Goal: Information Seeking & Learning: Learn about a topic

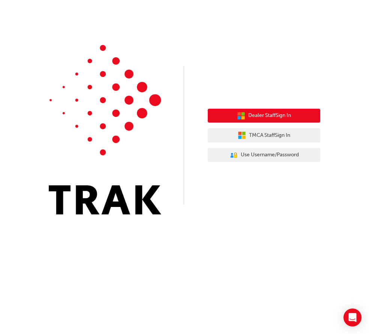
click at [273, 113] on span "Dealer Staff Sign In" at bounding box center [269, 115] width 43 height 9
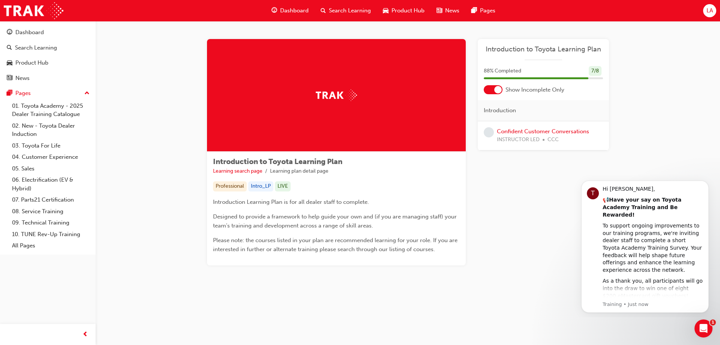
click at [280, 12] on span "Dashboard" at bounding box center [294, 10] width 29 height 9
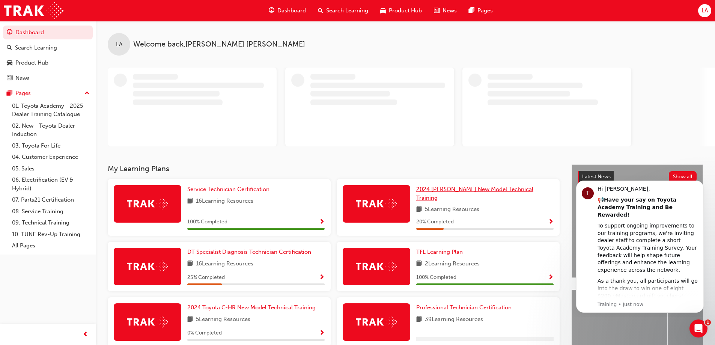
click at [369, 188] on span "2024 [PERSON_NAME] New Model Technical Training" at bounding box center [474, 193] width 117 height 15
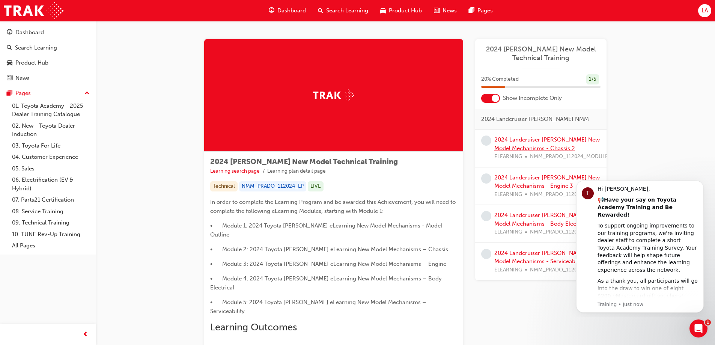
click at [369, 140] on link "2024 Landcruiser [PERSON_NAME] New Model Mechanisms - Chassis 2" at bounding box center [546, 143] width 105 height 15
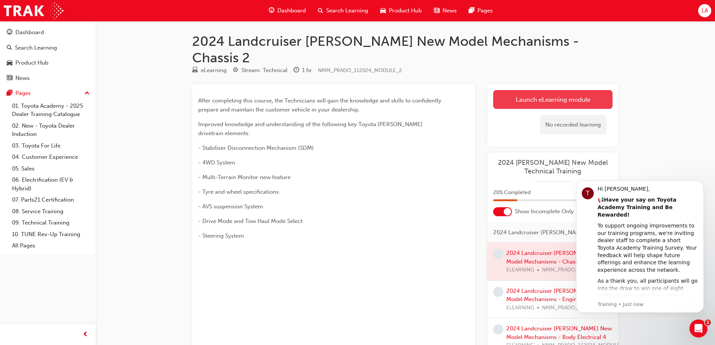
click at [369, 90] on link "Launch eLearning module" at bounding box center [552, 99] width 119 height 19
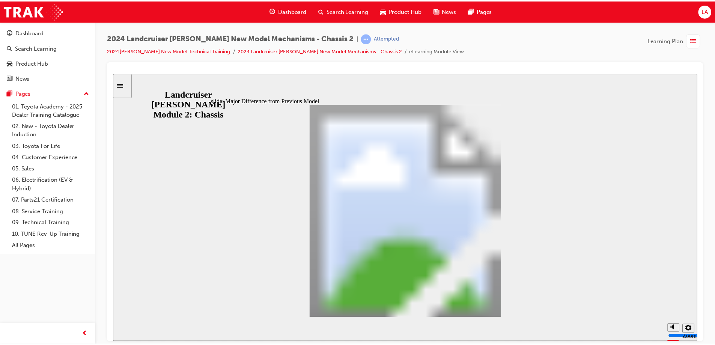
scroll to position [257, 0]
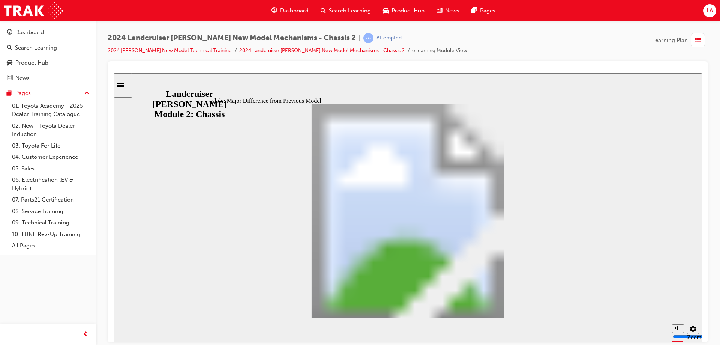
drag, startPoint x: 529, startPoint y: 210, endPoint x: 510, endPoint y: 282, distance: 74.3
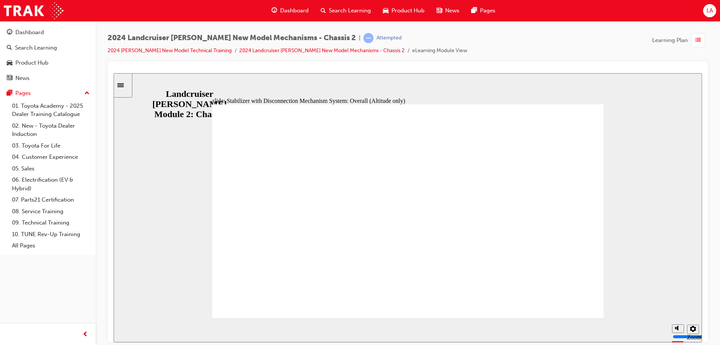
click at [293, 13] on span "Dashboard" at bounding box center [294, 10] width 29 height 9
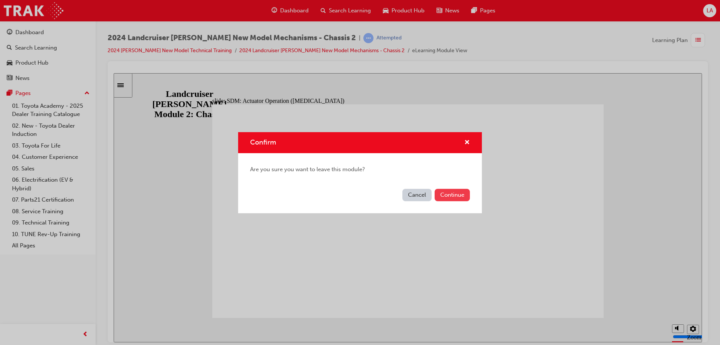
click at [369, 195] on button "Continue" at bounding box center [452, 195] width 35 height 12
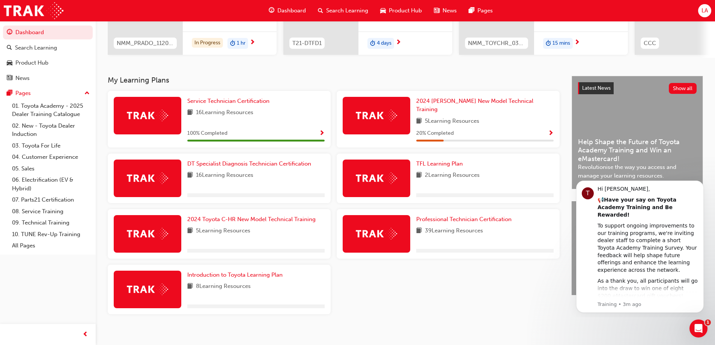
scroll to position [117, 0]
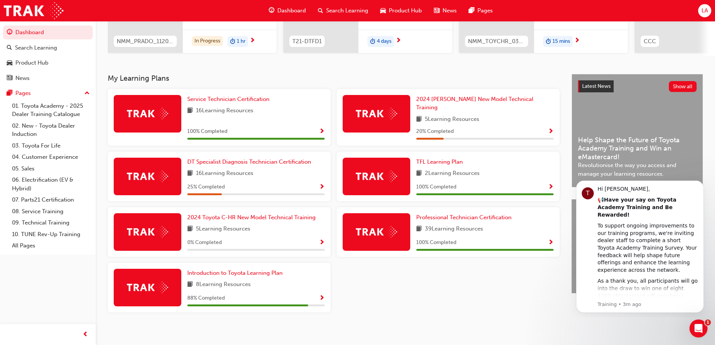
click at [369, 12] on span "Product Hub" at bounding box center [405, 10] width 33 height 9
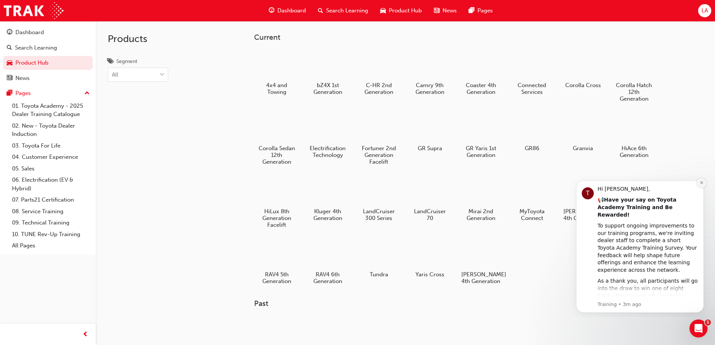
click at [369, 185] on button "Dismiss notification" at bounding box center [701, 183] width 10 height 10
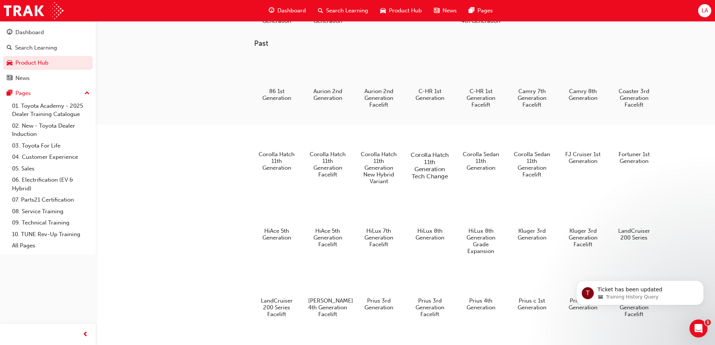
scroll to position [263, 0]
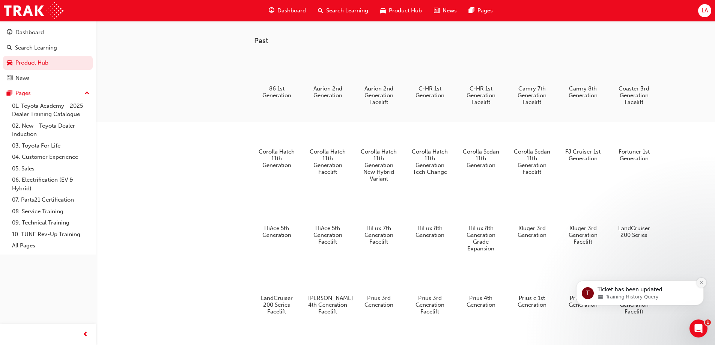
click at [369, 285] on button "Dismiss notification" at bounding box center [701, 283] width 10 height 10
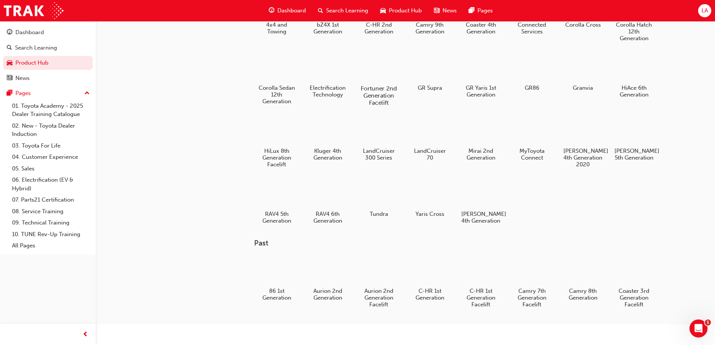
scroll to position [29, 0]
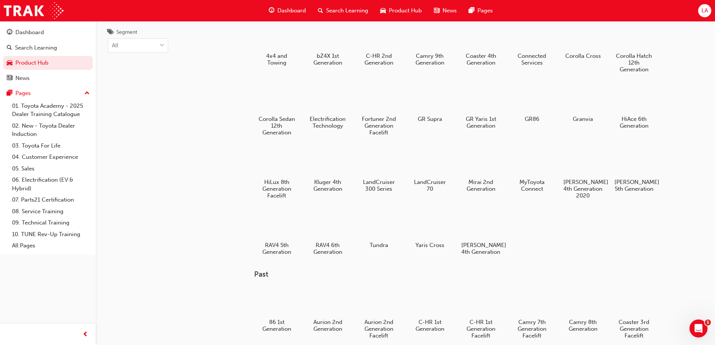
click at [340, 9] on span "Search Learning" at bounding box center [347, 10] width 42 height 9
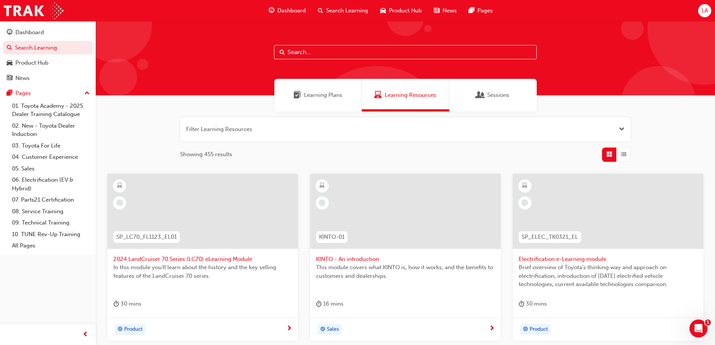
click at [317, 58] on input "text" at bounding box center [405, 52] width 263 height 14
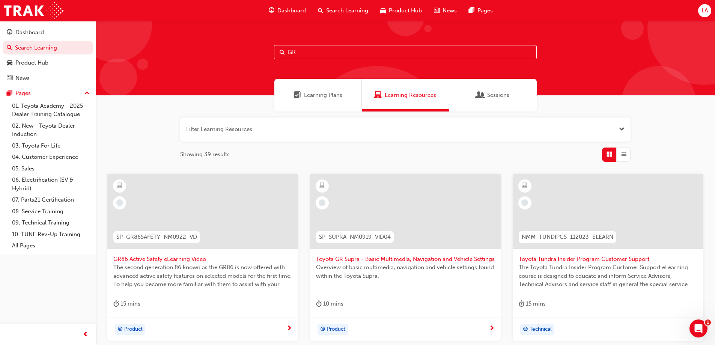
click at [331, 57] on input "GR" at bounding box center [405, 52] width 263 height 14
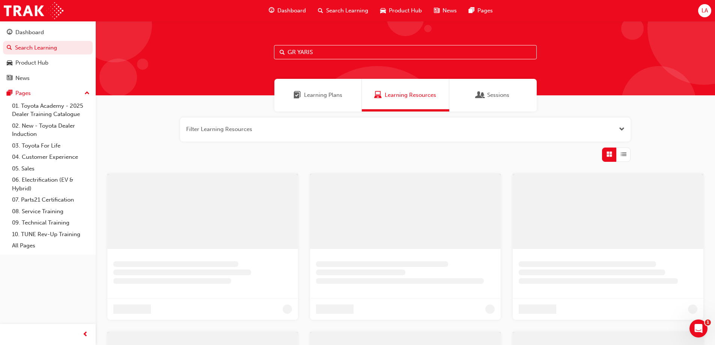
type input "GR YARIS"
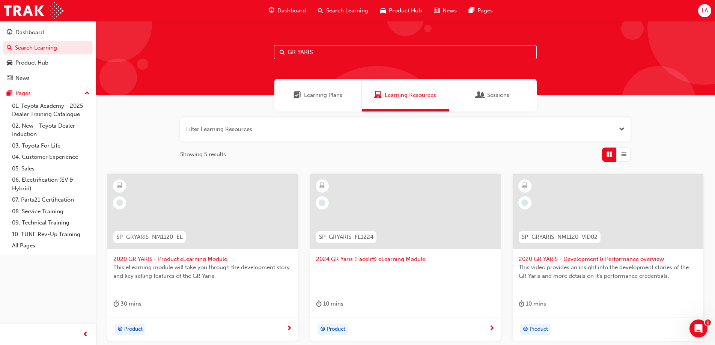
click at [369, 256] on span "2024 GR Yaris (Facelift) eLearning Module" at bounding box center [405, 259] width 179 height 9
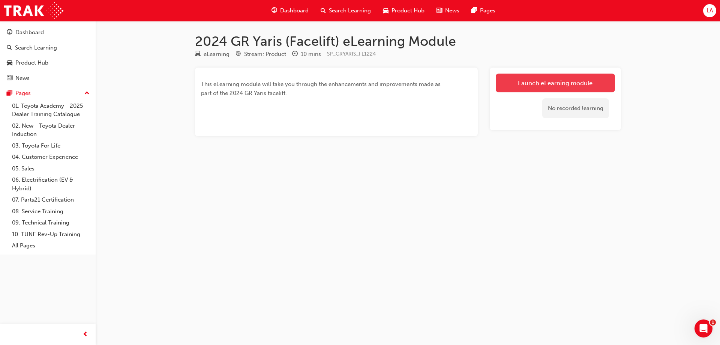
click at [369, 83] on link "Launch eLearning module" at bounding box center [555, 83] width 119 height 19
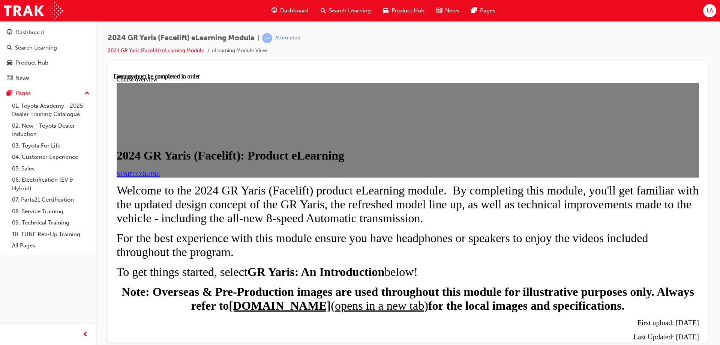
click at [160, 177] on span "START COURSE" at bounding box center [138, 173] width 43 height 6
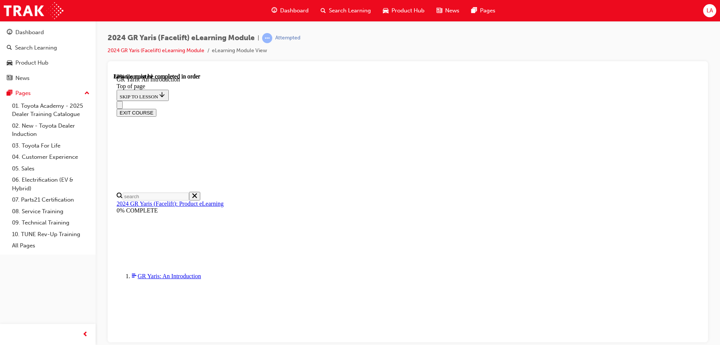
scroll to position [1142, 0]
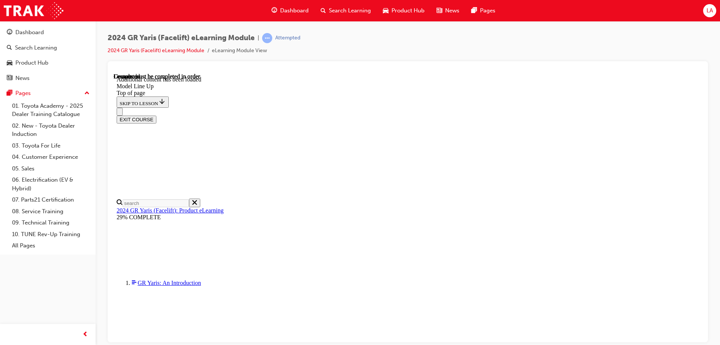
scroll to position [1191, 0]
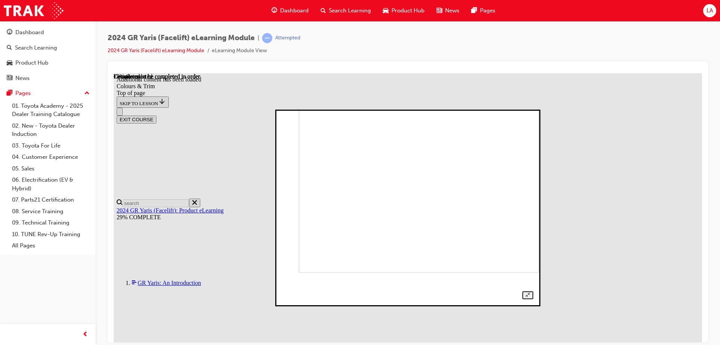
click at [369, 299] on div at bounding box center [407, 207] width 251 height 182
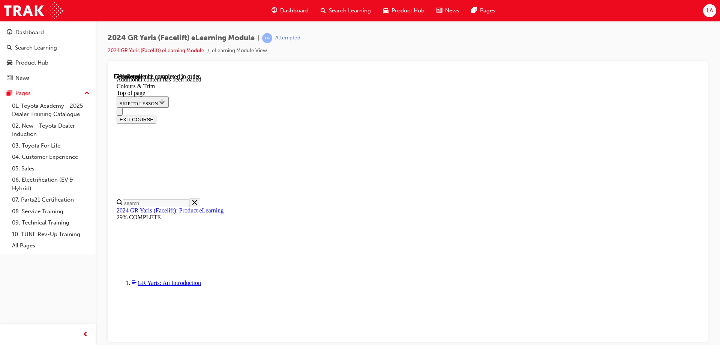
scroll to position [289, 0]
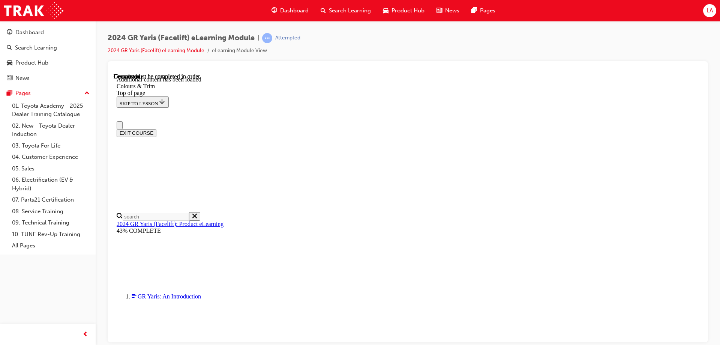
scroll to position [0, 0]
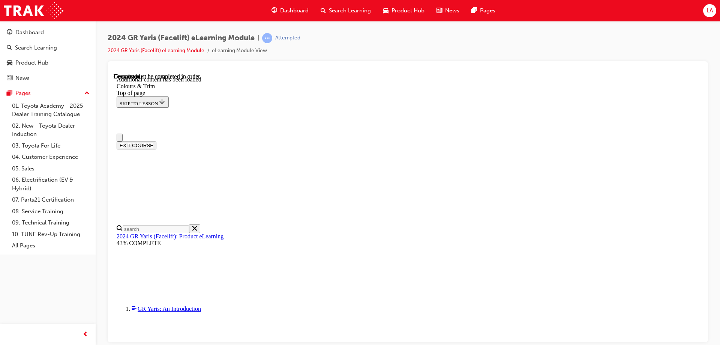
drag, startPoint x: 516, startPoint y: 78, endPoint x: 508, endPoint y: 81, distance: 8.8
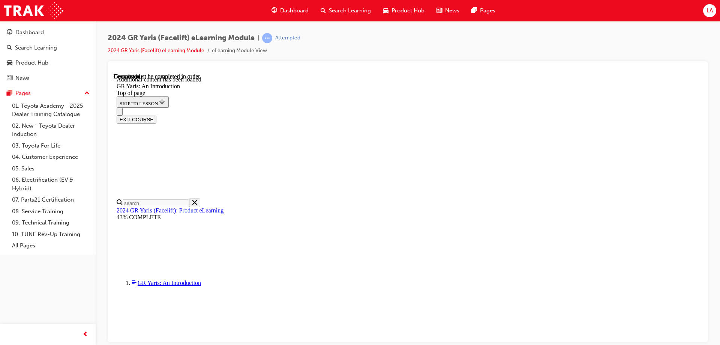
scroll to position [1124, 0]
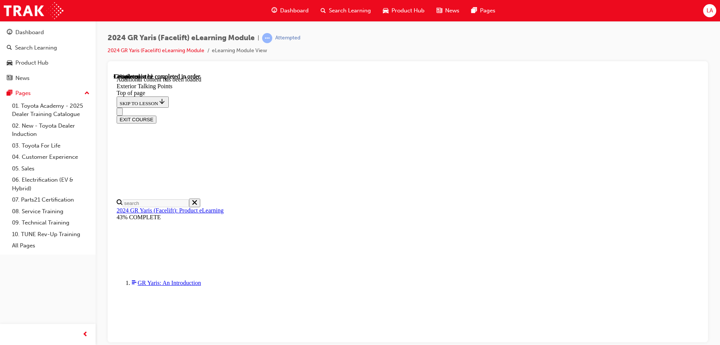
scroll to position [58, 0]
